Goal: Transaction & Acquisition: Purchase product/service

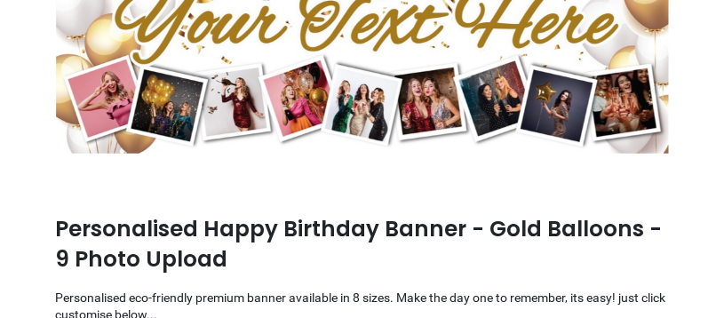
scroll to position [236, 0]
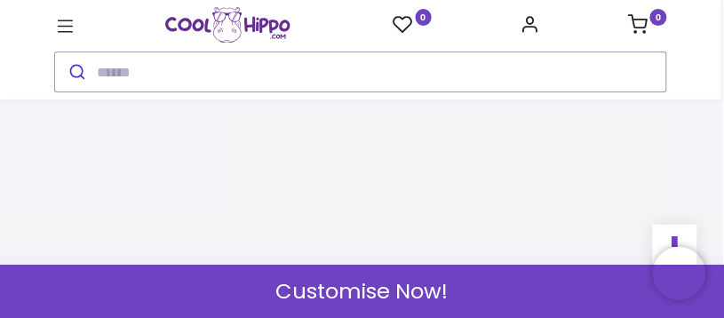
scroll to position [2521, 0]
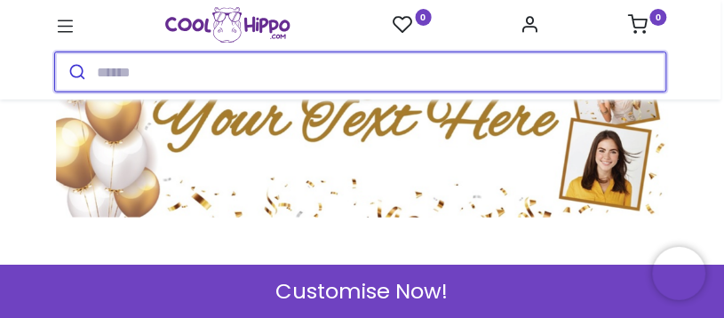
scroll to position [178, 0]
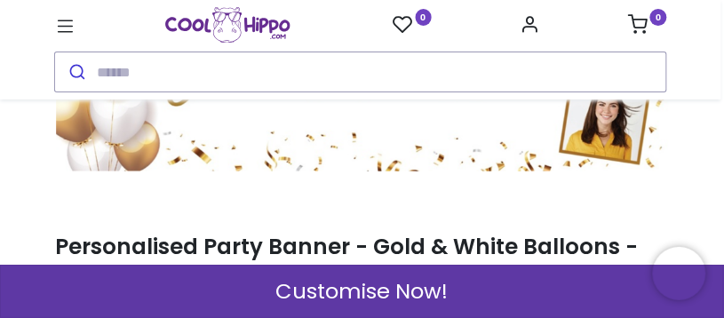
click at [360, 288] on span "Customise Now!" at bounding box center [362, 291] width 172 height 30
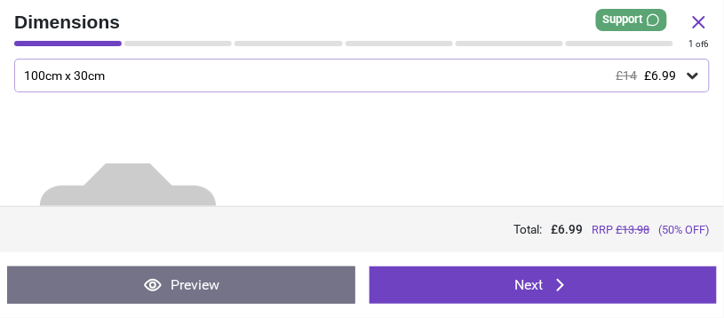
scroll to position [0, 0]
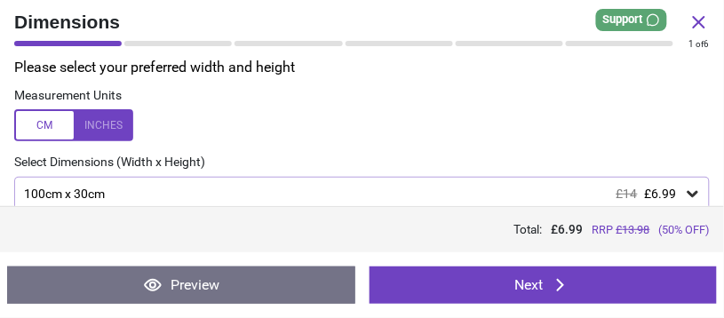
click at [102, 127] on div at bounding box center [73, 125] width 119 height 32
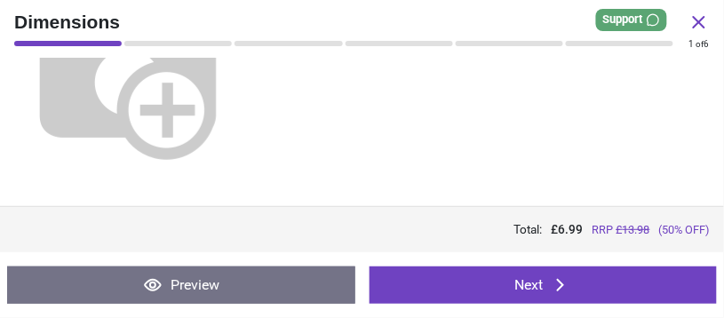
scroll to position [348, 0]
click at [546, 287] on button "Next" at bounding box center [543, 284] width 348 height 37
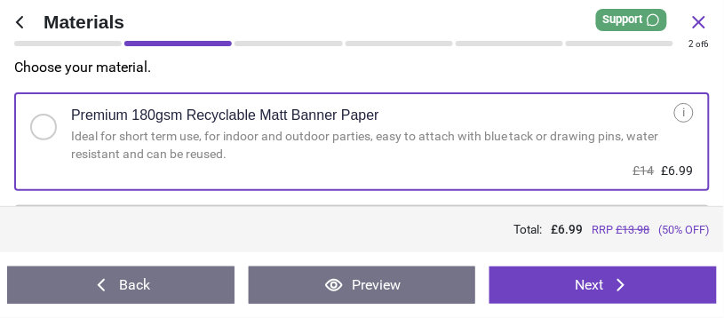
click at [566, 295] on button "Next" at bounding box center [602, 284] width 227 height 37
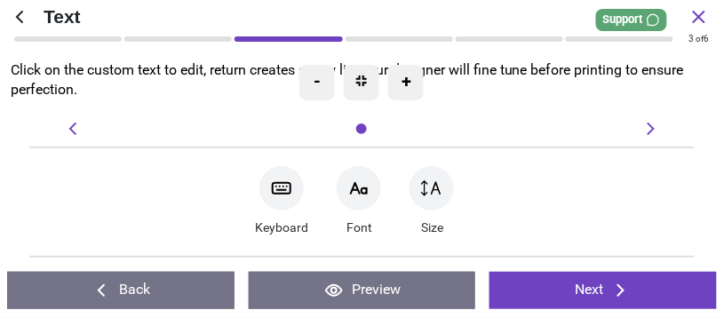
click at [369, 201] on div at bounding box center [359, 188] width 44 height 44
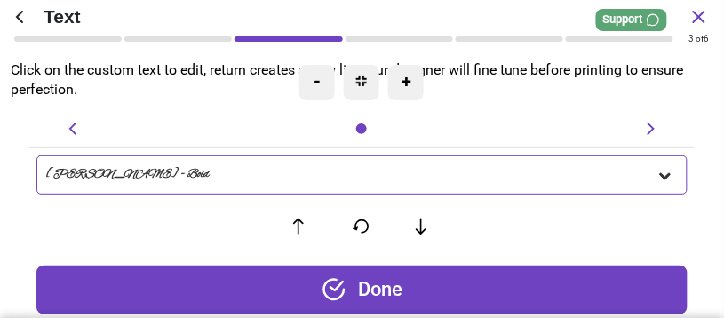
click at [663, 179] on icon at bounding box center [665, 176] width 18 height 18
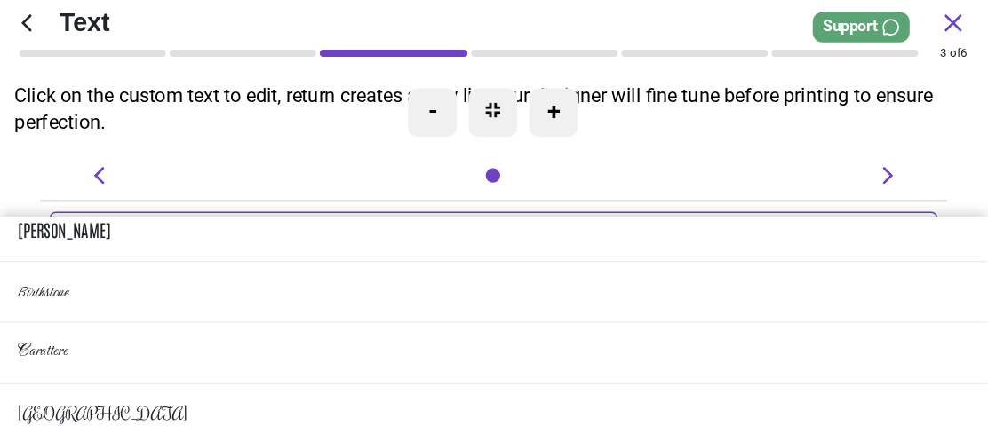
scroll to position [355, 0]
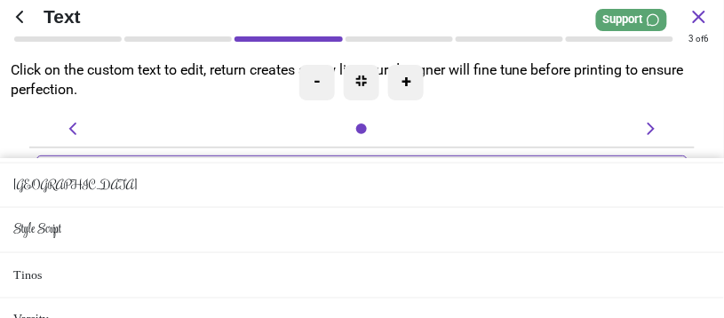
click at [78, 253] on li "Style Script" at bounding box center [362, 230] width 724 height 45
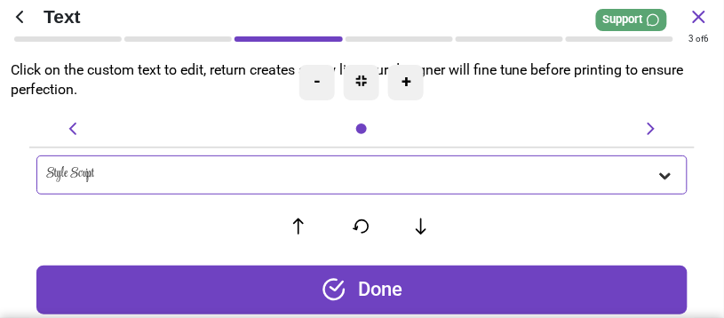
click at [131, 179] on div "Style Script" at bounding box center [351, 174] width 611 height 15
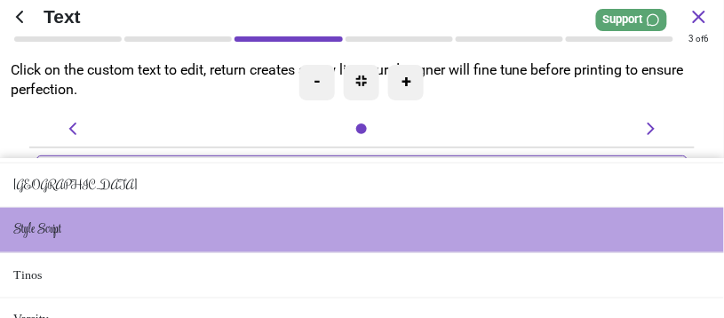
click at [130, 139] on div at bounding box center [361, 128] width 599 height 21
click at [224, 253] on li "Style Script" at bounding box center [362, 230] width 724 height 45
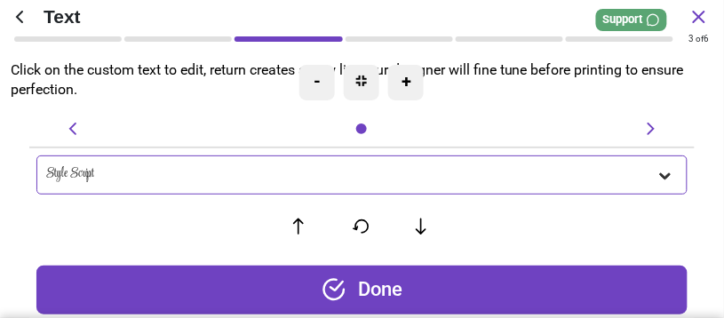
click at [99, 170] on div "Style Script" at bounding box center [351, 174] width 611 height 15
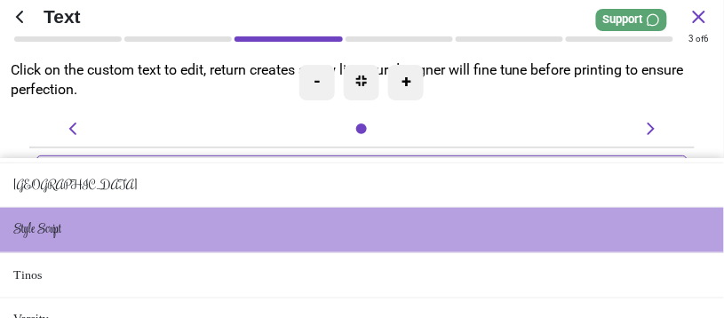
click at [149, 138] on div at bounding box center [362, 129] width 536 height 18
click at [247, 131] on div at bounding box center [362, 129] width 536 height 18
click at [366, 133] on div at bounding box center [362, 129] width 18 height 18
click at [365, 128] on div at bounding box center [361, 128] width 11 height 11
click at [363, 75] on div at bounding box center [362, 83] width 36 height 36
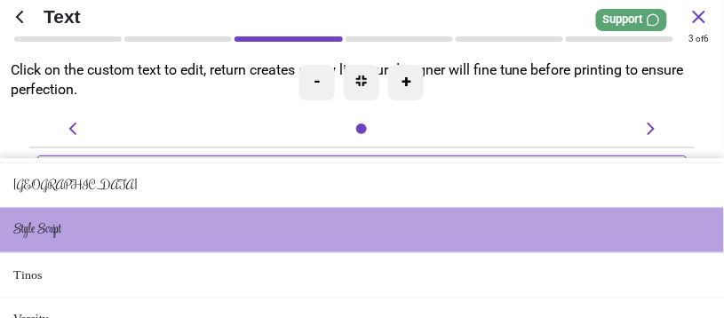
click at [83, 120] on div at bounding box center [78, 128] width 32 height 21
click at [85, 253] on li "Style Script" at bounding box center [362, 230] width 724 height 45
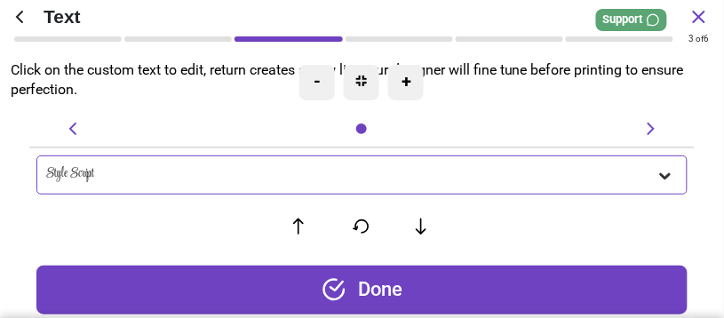
click at [390, 284] on div "Done" at bounding box center [362, 290] width 652 height 49
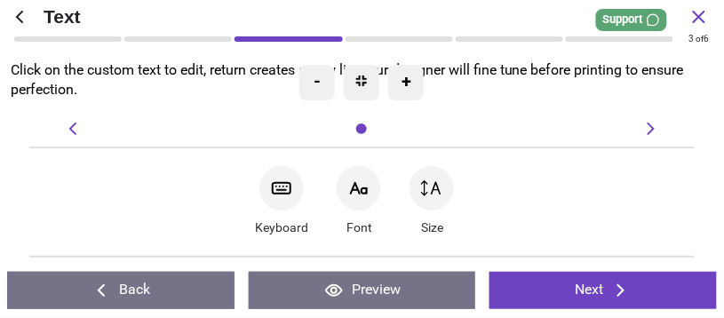
click at [594, 291] on button "Next" at bounding box center [602, 290] width 227 height 37
click at [164, 20] on span "Text" at bounding box center [366, 17] width 645 height 26
click at [71, 21] on span "Text" at bounding box center [366, 17] width 645 height 26
click at [350, 87] on div at bounding box center [362, 83] width 36 height 36
click at [375, 126] on div at bounding box center [362, 129] width 536 height 18
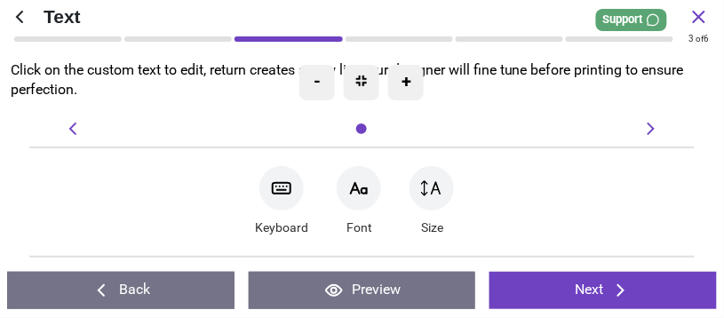
click at [655, 132] on icon at bounding box center [650, 128] width 21 height 21
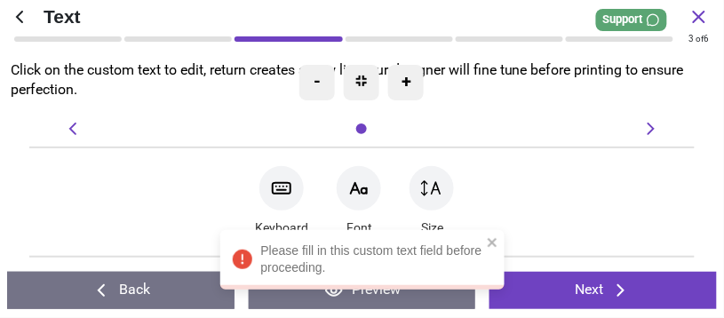
click at [518, 130] on div at bounding box center [362, 129] width 536 height 18
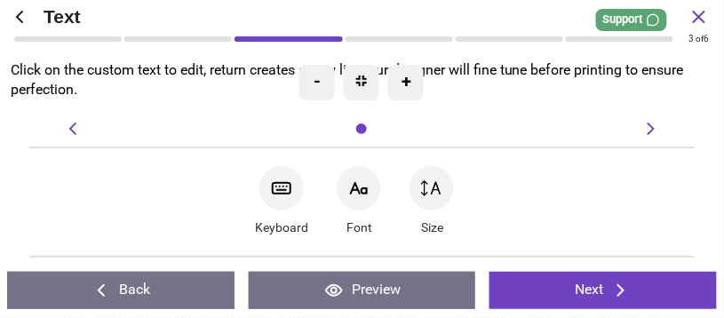
click at [540, 145] on div "- + Keyboard Font Size" at bounding box center [361, 187] width 694 height 139
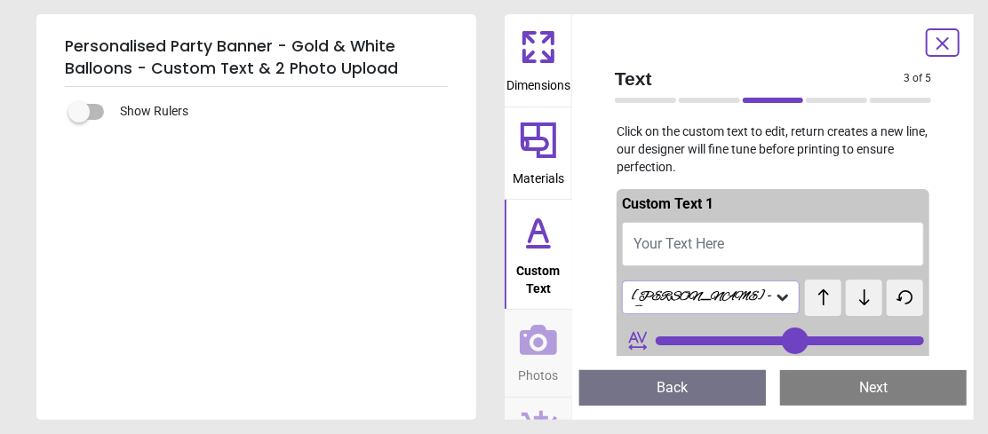
scroll to position [178, 0]
drag, startPoint x: 719, startPoint y: 0, endPoint x: 419, endPoint y: 311, distance: 432.1
click at [419, 311] on div "Show Rulers" at bounding box center [256, 253] width 440 height 333
click at [710, 252] on span "Your Text Here" at bounding box center [678, 243] width 91 height 17
click at [667, 259] on button "Your Text Here" at bounding box center [773, 244] width 302 height 44
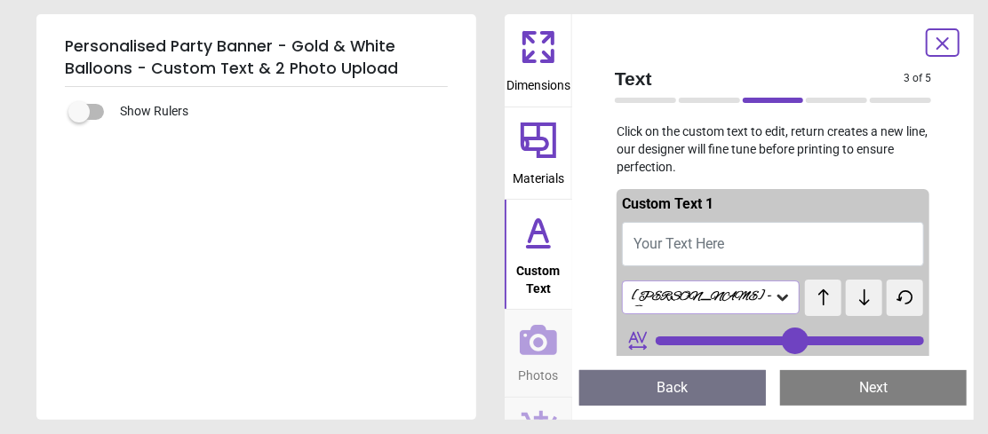
click at [723, 265] on button "Your Text Here" at bounding box center [773, 244] width 302 height 44
click at [723, 305] on div "[PERSON_NAME] - Bold" at bounding box center [702, 298] width 144 height 17
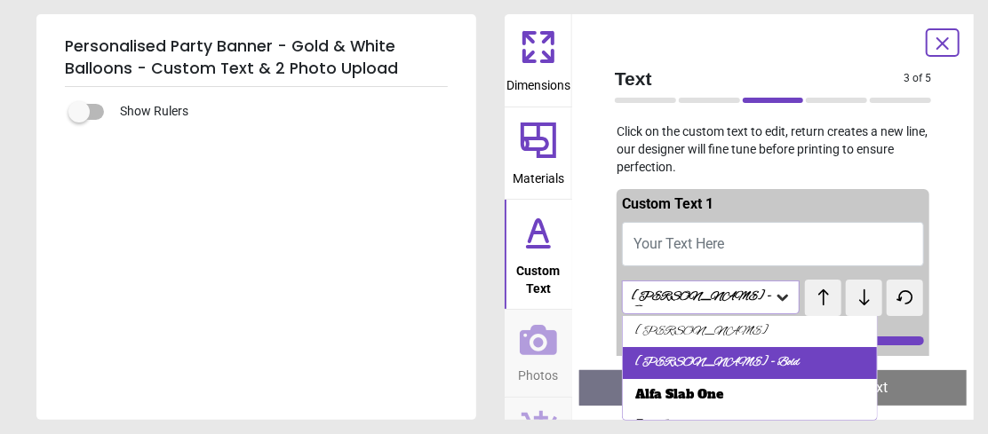
click at [723, 317] on div "[PERSON_NAME] - Bold" at bounding box center [717, 363] width 164 height 18
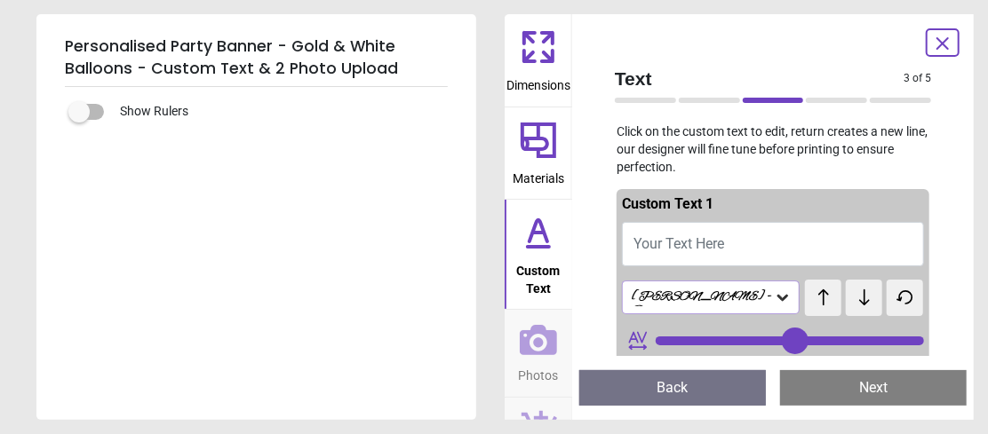
click at [671, 266] on button "Your Text Here" at bounding box center [773, 244] width 302 height 44
click at [723, 46] on icon at bounding box center [942, 43] width 21 height 21
